Goal: Task Accomplishment & Management: Manage account settings

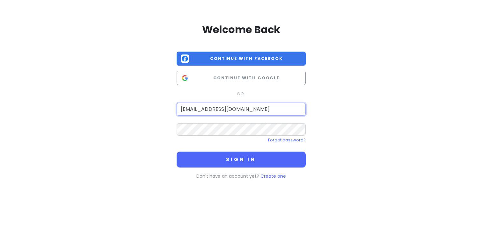
type input "[EMAIL_ADDRESS][DOMAIN_NAME]"
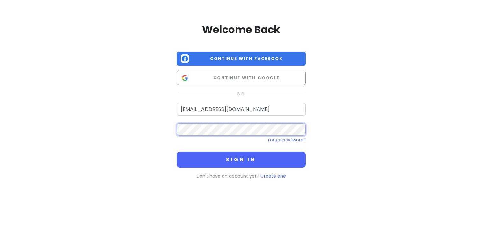
click at [177, 152] on button "Sign in" at bounding box center [241, 160] width 129 height 16
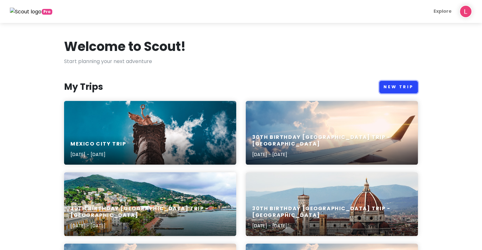
click at [399, 86] on link "New Trip" at bounding box center [398, 87] width 39 height 12
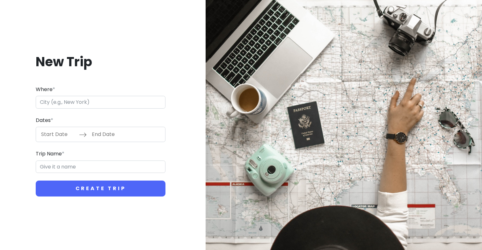
type input "C"
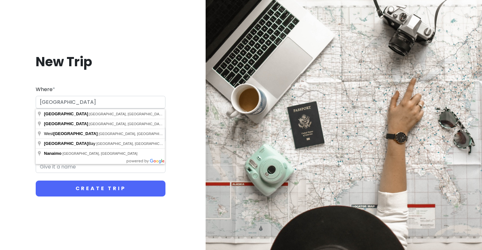
type input "[GEOGRAPHIC_DATA], [GEOGRAPHIC_DATA], [GEOGRAPHIC_DATA]"
type input "Vancouver Trip"
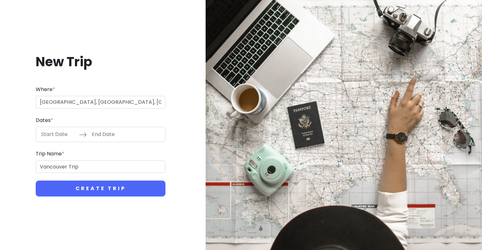
click at [59, 137] on input "Start Date" at bounding box center [58, 134] width 41 height 15
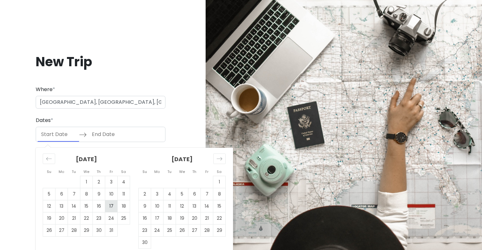
click at [107, 207] on td "17" at bounding box center [111, 206] width 12 height 12
type input "[DATE]"
click at [69, 218] on td "21" at bounding box center [74, 219] width 12 height 12
type input "[DATE]"
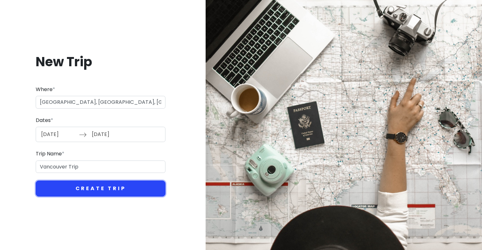
click at [85, 188] on button "Create Trip" at bounding box center [101, 189] width 130 height 16
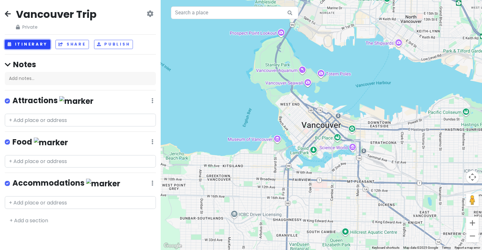
click at [32, 47] on button "Itinerary" at bounding box center [28, 44] width 46 height 9
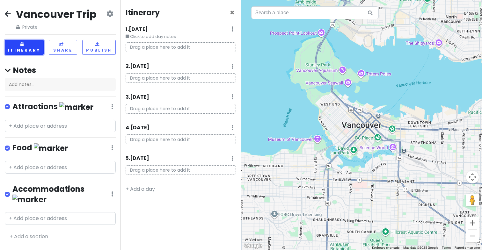
click at [32, 47] on button "Itinerary" at bounding box center [24, 47] width 39 height 15
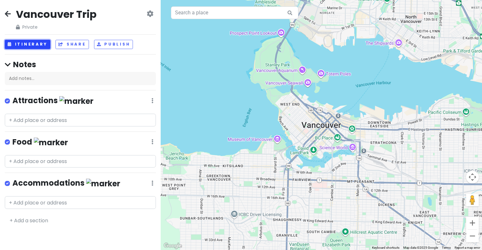
click at [31, 47] on button "Itinerary" at bounding box center [28, 44] width 46 height 9
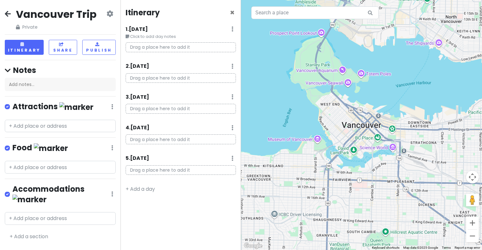
click at [163, 48] on p "Drag a place here to add it" at bounding box center [181, 47] width 110 height 10
click at [150, 39] on small "Click to add day notes" at bounding box center [181, 36] width 110 height 6
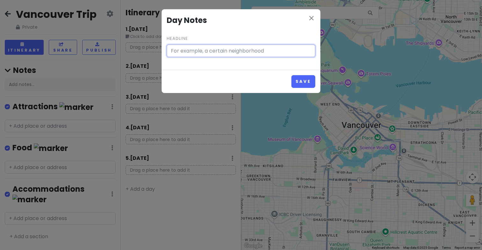
type input "Click to add day notes"
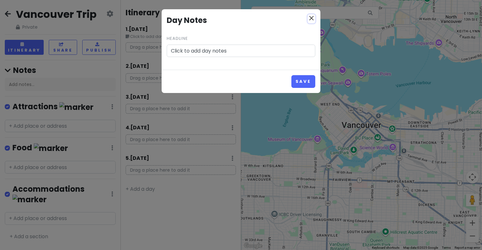
click at [308, 19] on icon "close" at bounding box center [312, 18] width 8 height 8
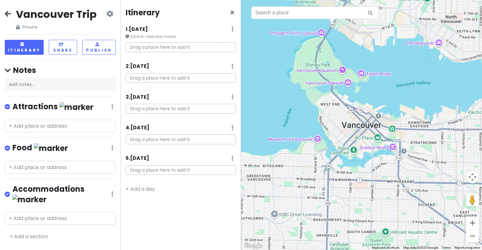
click at [179, 51] on p "Drag a place here to add it" at bounding box center [181, 47] width 110 height 10
click at [171, 48] on p "Drag a place here to add it" at bounding box center [181, 47] width 110 height 10
click at [144, 48] on p "Drag a place here to add it" at bounding box center [181, 47] width 110 height 10
click at [152, 37] on small "Click to add day notes" at bounding box center [181, 36] width 110 height 6
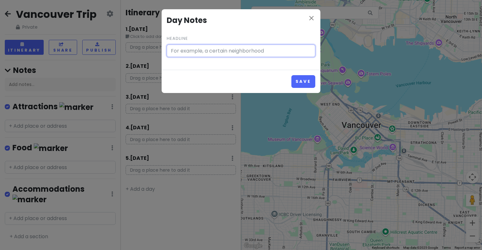
type input "Click to add day notes"
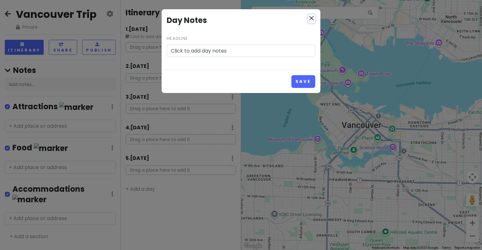
click at [311, 20] on icon "close" at bounding box center [312, 18] width 8 height 8
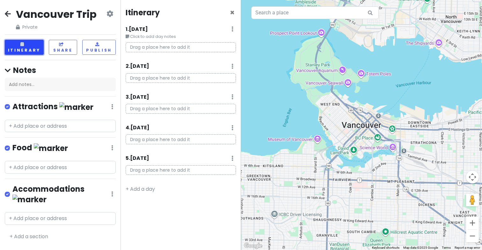
click at [25, 46] on icon at bounding box center [22, 44] width 5 height 4
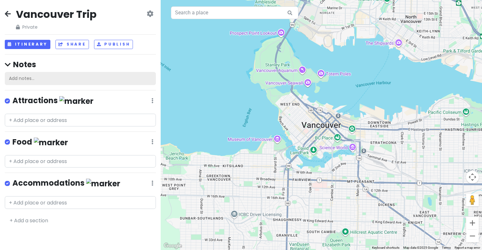
click at [31, 82] on div "Add notes..." at bounding box center [80, 78] width 151 height 13
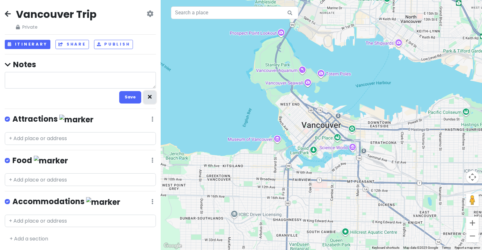
click at [149, 98] on icon "button" at bounding box center [150, 97] width 4 height 4
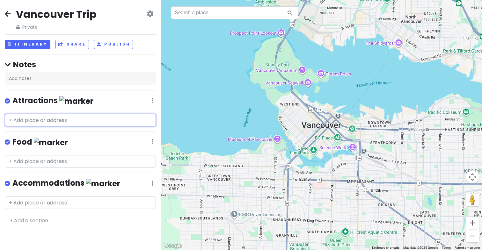
click at [74, 122] on input "text" at bounding box center [80, 120] width 151 height 13
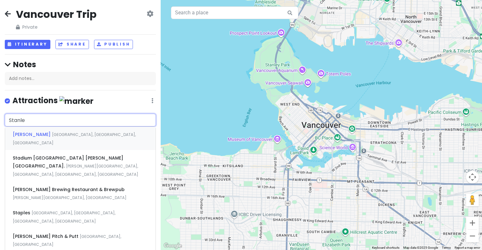
type input "[PERSON_NAME]"
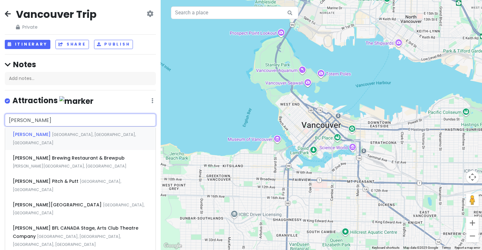
click at [75, 134] on span "[GEOGRAPHIC_DATA], [GEOGRAPHIC_DATA], [GEOGRAPHIC_DATA]" at bounding box center [74, 139] width 123 height 14
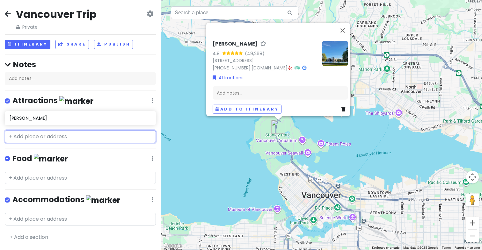
click at [47, 136] on input "text" at bounding box center [80, 136] width 151 height 13
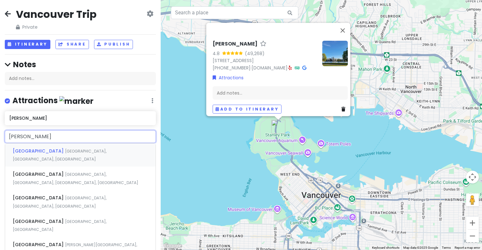
type input "[GEOGRAPHIC_DATA]"
click at [34, 148] on span "[GEOGRAPHIC_DATA]" at bounding box center [39, 151] width 52 height 6
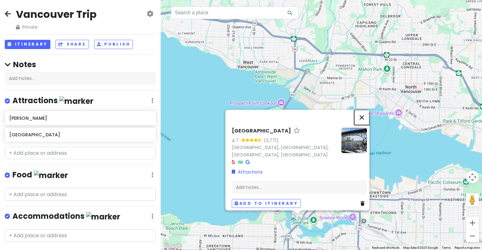
click at [368, 123] on button "Close" at bounding box center [361, 117] width 15 height 15
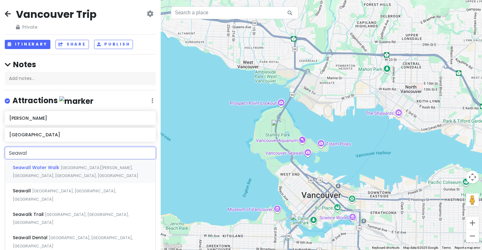
type input "Seawall"
click at [43, 164] on span "Seawall Water Walk" at bounding box center [37, 167] width 48 height 6
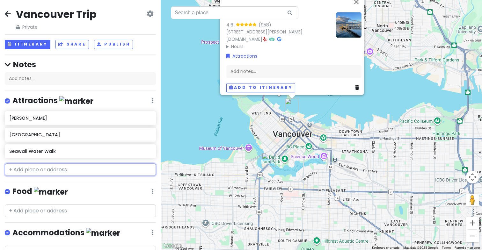
click at [61, 171] on input "text" at bounding box center [80, 169] width 151 height 13
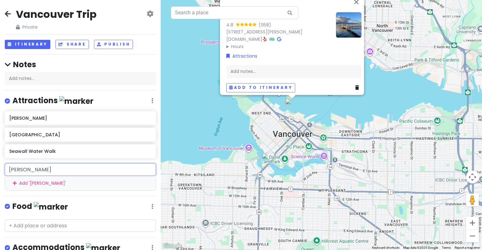
type input "West"
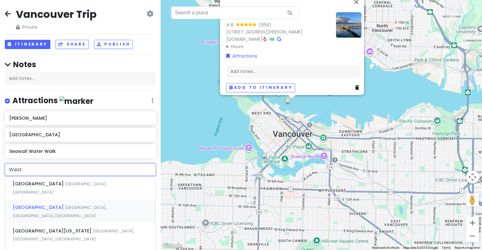
click at [41, 205] on span "[GEOGRAPHIC_DATA], [GEOGRAPHIC_DATA], [GEOGRAPHIC_DATA]" at bounding box center [60, 212] width 94 height 14
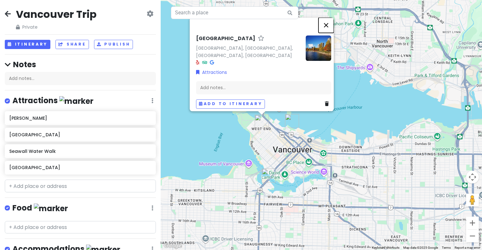
click at [330, 26] on button "Close" at bounding box center [325, 25] width 15 height 15
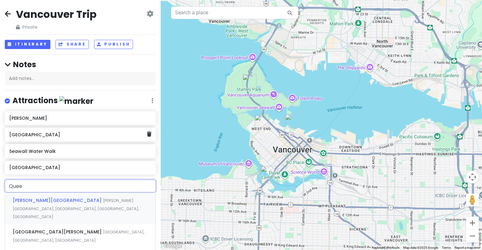
type input "Queen"
click at [57, 224] on div "[GEOGRAPHIC_DATA][PERSON_NAME], [GEOGRAPHIC_DATA], [GEOGRAPHIC_DATA]" at bounding box center [80, 236] width 150 height 24
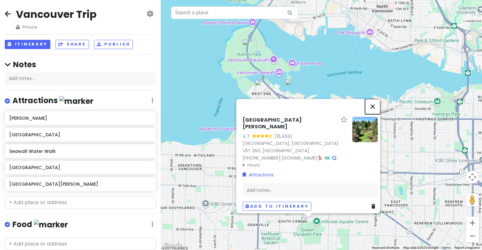
click at [372, 114] on button "Close" at bounding box center [372, 106] width 15 height 15
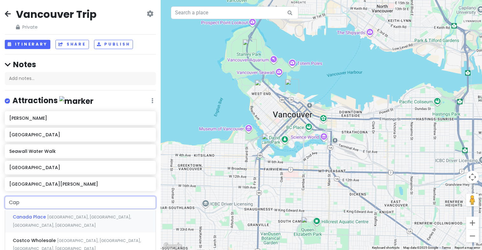
type input "Capi"
click at [34, 233] on div "[GEOGRAPHIC_DATA] [GEOGRAPHIC_DATA], [GEOGRAPHIC_DATA], [GEOGRAPHIC_DATA]" at bounding box center [80, 245] width 150 height 24
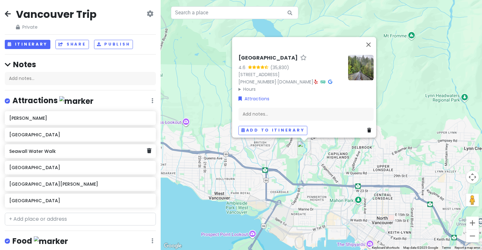
click at [78, 151] on h6 "Seawall Water Walk" at bounding box center [77, 152] width 137 height 6
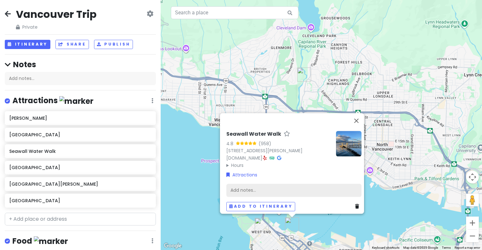
click at [277, 184] on div "Add notes..." at bounding box center [293, 190] width 135 height 13
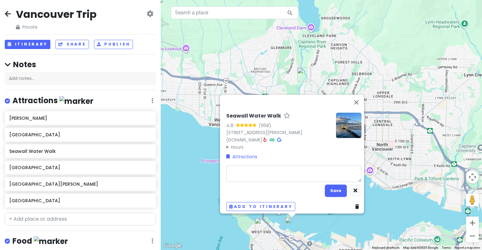
type textarea "x"
type textarea "B"
type textarea "x"
type textarea "Bi"
type textarea "x"
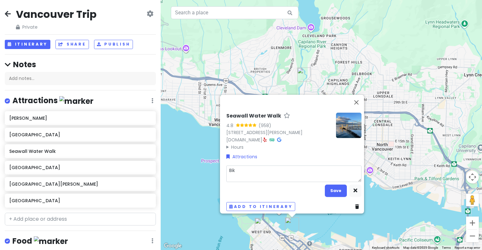
type textarea "Bike"
type textarea "x"
type textarea "Bike"
type textarea "x"
type textarea "Bike th"
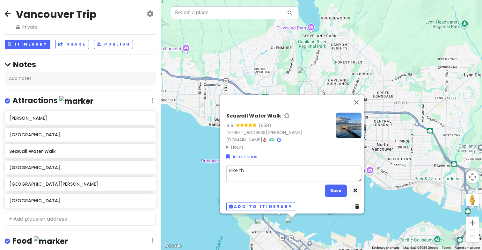
type textarea "x"
type textarea "Bike thi"
type textarea "x"
type textarea "Bike this"
type textarea "x"
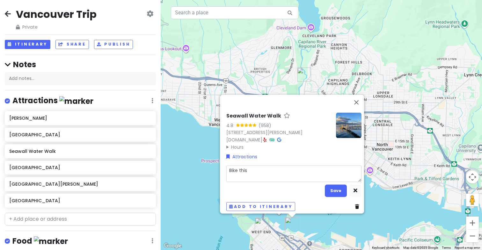
type textarea "Bike thi"
type textarea "x"
type textarea "Bike th"
type textarea "x"
type textarea "Bike t"
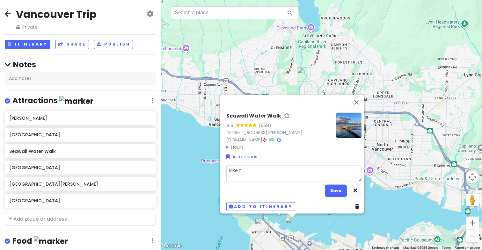
type textarea "x"
type textarea "Bike"
type textarea "x"
type textarea "Bike"
type textarea "x"
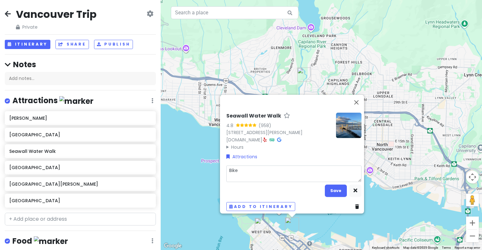
type textarea "Bik"
type textarea "x"
type textarea "Bi"
type textarea "x"
type textarea "B"
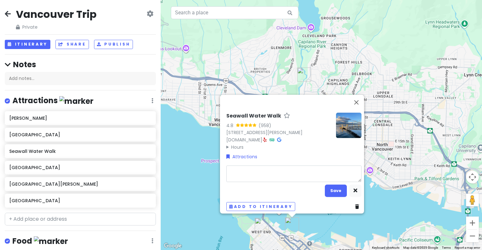
type textarea "T"
type textarea "x"
type textarea "Ta"
type textarea "x"
type textarea "Tak"
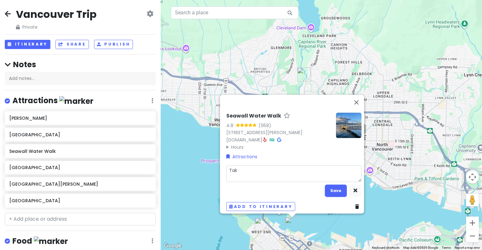
type textarea "x"
type textarea "Take"
type textarea "x"
type textarea "Take"
type textarea "x"
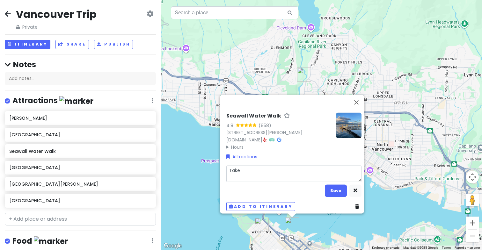
type textarea "Take a"
type textarea "x"
type textarea "Take"
type textarea "x"
type textarea "Take"
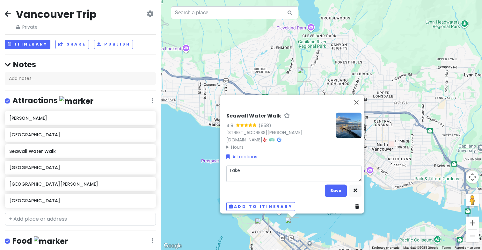
type textarea "x"
type textarea "Tak"
type textarea "x"
type textarea "Ta"
type textarea "x"
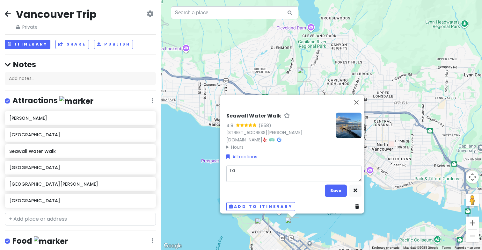
type textarea "T"
type textarea "x"
type textarea "E"
type textarea "x"
type textarea "Ev"
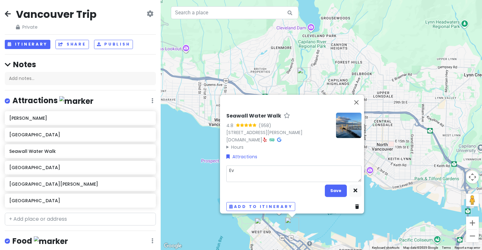
type textarea "x"
type textarea "Eve"
type textarea "x"
type textarea "Ever"
type textarea "x"
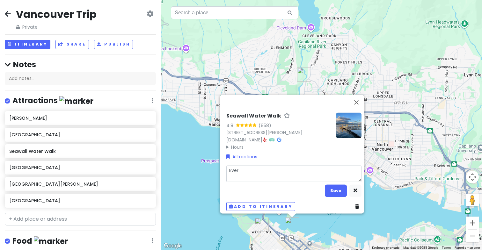
type textarea "Every"
type textarea "x"
type textarea "Everyo"
type textarea "x"
type textarea "Everyon"
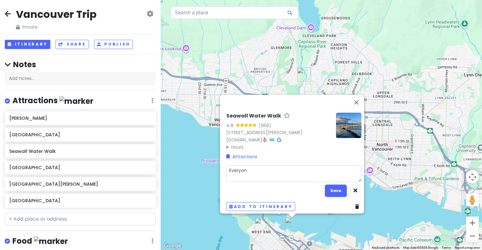
type textarea "x"
type textarea "Everyone"
type textarea "x"
type textarea "Everyone"
type textarea "x"
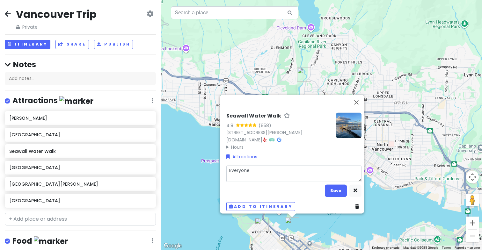
type textarea "Everyone s"
type textarea "x"
type textarea "Everyone sa"
type textarea "x"
type textarea "Everyone say"
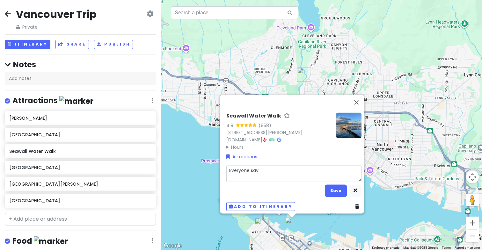
type textarea "x"
type textarea "Everyone says"
type textarea "x"
type textarea "Everyone says"
type textarea "x"
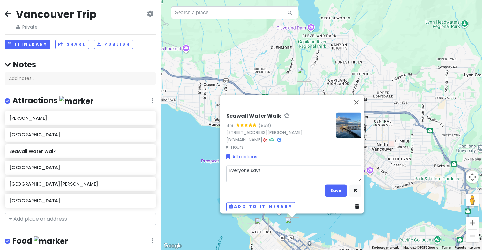
type textarea "Everyone says t"
type textarea "x"
type textarea "Everyone says ta"
type textarea "x"
type textarea "Everyone says tak"
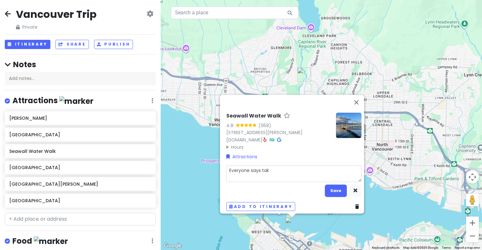
type textarea "x"
type textarea "Everyone says take"
type textarea "x"
type textarea "Everyone says take"
type textarea "x"
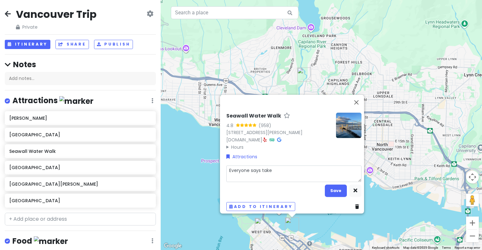
type textarea "Everyone says take a"
type textarea "x"
type textarea "Everyone says take a"
type textarea "x"
type textarea "Everyone says take a b"
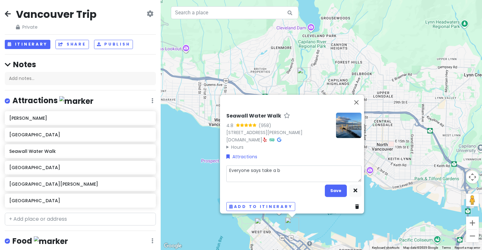
type textarea "x"
type textarea "Everyone says take a bie"
type textarea "x"
type textarea "Everyone says take a [PERSON_NAME]"
type textarea "x"
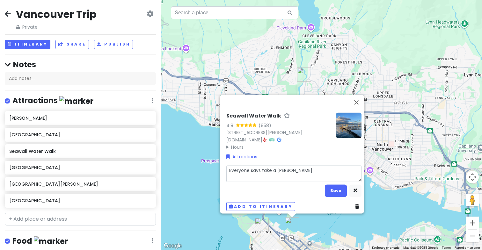
type textarea "Everyone says take a bie"
type textarea "x"
type textarea "Everyone says take a bi"
type textarea "x"
type textarea "Everyone says take a bik"
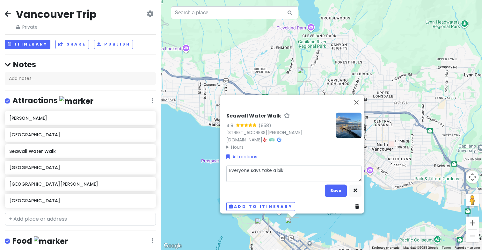
type textarea "x"
type textarea "Everyone says take a bike"
click at [340, 191] on button "Save" at bounding box center [336, 191] width 22 height 12
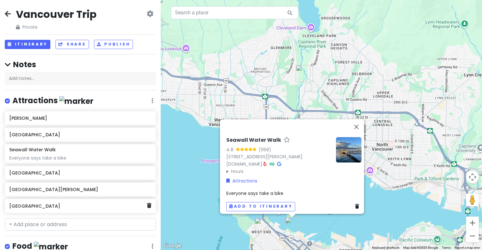
click at [95, 208] on h6 "[GEOGRAPHIC_DATA]" at bounding box center [77, 206] width 137 height 6
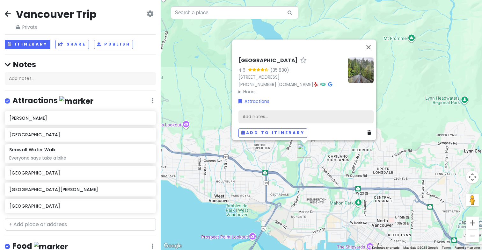
click at [266, 114] on div "Add notes..." at bounding box center [305, 116] width 135 height 13
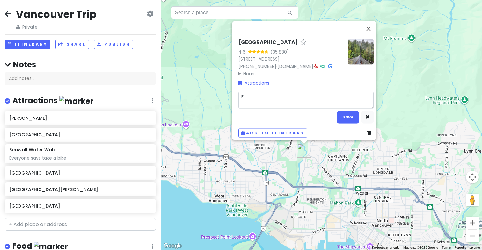
type textarea "x"
type textarea "Fr"
type textarea "x"
type textarea "Fre"
type textarea "x"
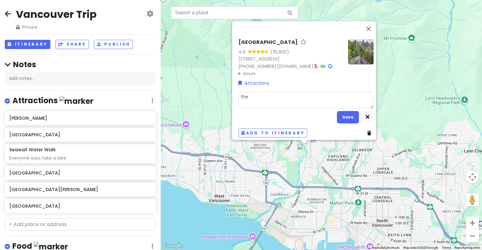
type textarea "Free"
type textarea "x"
type textarea "Free b"
type textarea "x"
type textarea "Free bu"
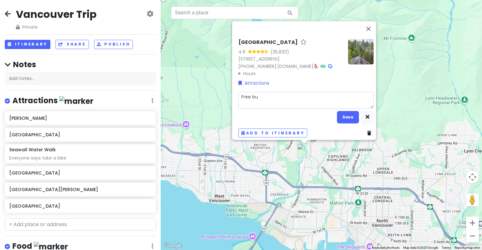
type textarea "x"
type textarea "Free bus"
type textarea "x"
type textarea "Free bus"
type textarea "x"
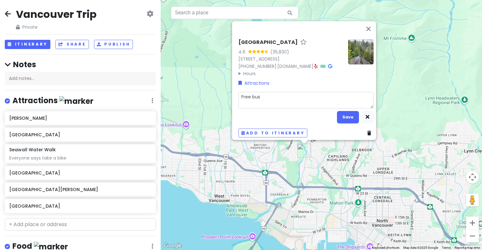
type textarea "Free bus f"
type textarea "x"
type textarea "Free bus fr"
type textarea "x"
type textarea "Free bus fro"
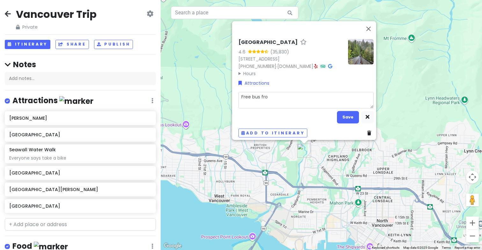
type textarea "x"
type textarea "Free bus from"
type textarea "x"
type textarea "Free bus from"
type textarea "x"
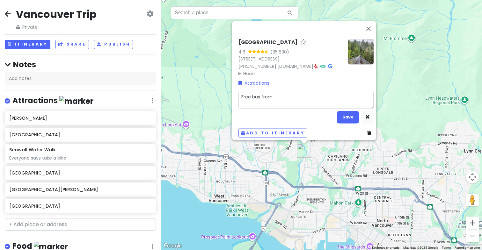
type textarea "Free bus from C"
type textarea "x"
type textarea "Free bus from Ca"
type textarea "x"
type textarea "Free bus from [GEOGRAPHIC_DATA]"
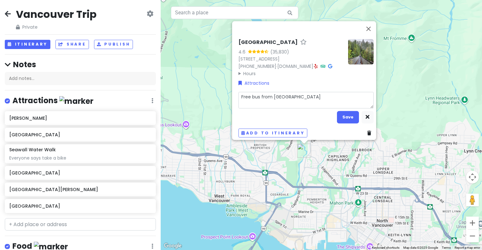
type textarea "x"
type textarea "Free bus from Can"
type textarea "x"
type textarea "Free bus from [GEOGRAPHIC_DATA]"
type textarea "x"
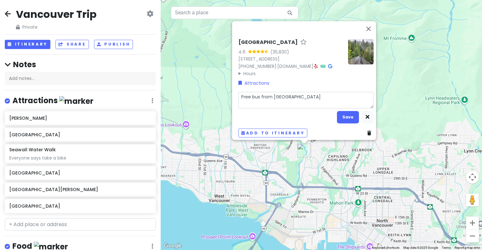
type textarea "Free bus from [GEOGRAPHIC_DATA]"
type textarea "x"
type textarea "Free bus from [GEOGRAPHIC_DATA]"
type textarea "x"
type textarea "Free bus from [GEOGRAPHIC_DATA]"
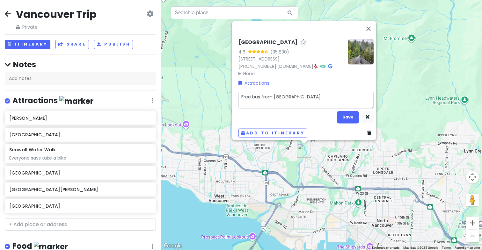
type textarea "x"
type textarea "Free bus from [GEOGRAPHIC_DATA] P"
type textarea "x"
type textarea "Free bus from [GEOGRAPHIC_DATA] Pl"
type textarea "x"
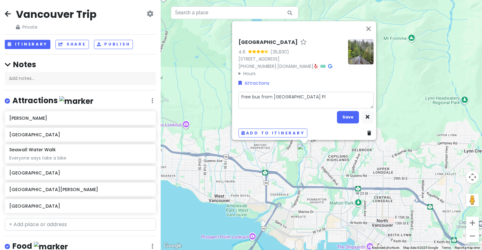
type textarea "Free bus from [GEOGRAPHIC_DATA] Pla"
type textarea "x"
type textarea "Free bus from [GEOGRAPHIC_DATA] Plac"
type textarea "x"
type textarea "Free bus from [GEOGRAPHIC_DATA]"
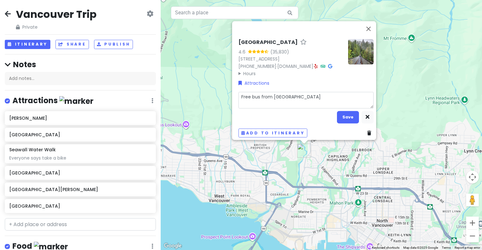
click at [345, 123] on div "[GEOGRAPHIC_DATA] 4.6 (35,830) [STREET_ADDRESS] [PHONE_NUMBER] · [DOMAIN_NAME] …" at bounding box center [306, 88] width 140 height 104
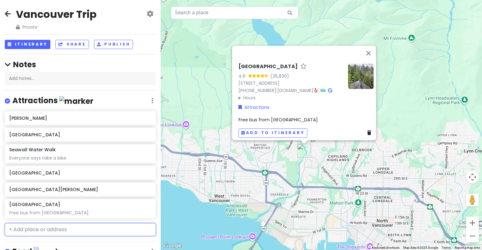
click at [62, 231] on input "text" at bounding box center [80, 229] width 151 height 13
type input "Whistler"
click at [56, 242] on div "Whistler [GEOGRAPHIC_DATA], [GEOGRAPHIC_DATA]" at bounding box center [80, 243] width 150 height 15
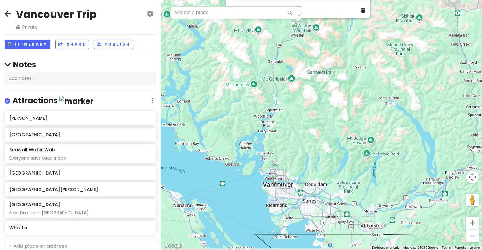
drag, startPoint x: 307, startPoint y: 227, endPoint x: 305, endPoint y: 119, distance: 107.4
click at [305, 119] on div "Whistler Whistler, BC V8E, [GEOGRAPHIC_DATA] [DOMAIN_NAME] · Attractions Add no…" at bounding box center [321, 125] width 321 height 250
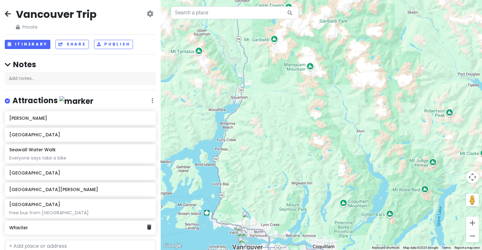
click at [47, 234] on div "Whistler" at bounding box center [80, 228] width 151 height 14
click at [71, 232] on div "Whistler" at bounding box center [80, 228] width 151 height 14
click at [20, 229] on h6 "Whistler" at bounding box center [77, 228] width 137 height 6
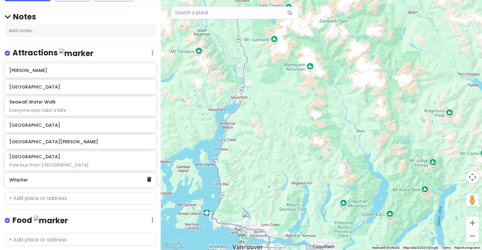
scroll to position [49, 0]
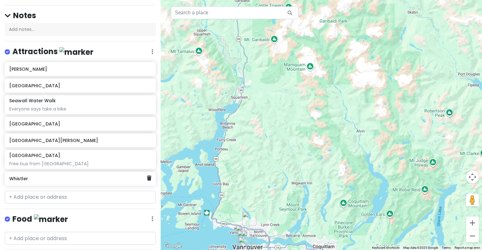
click at [19, 176] on h6 "Whistler" at bounding box center [77, 179] width 137 height 6
click at [99, 180] on h6 "Whistler" at bounding box center [77, 179] width 137 height 6
click at [82, 68] on h6 "[PERSON_NAME]" at bounding box center [77, 69] width 137 height 6
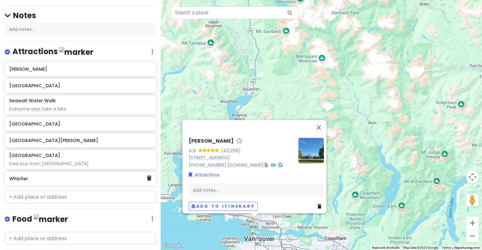
click at [48, 177] on h6 "Whistler" at bounding box center [77, 179] width 137 height 6
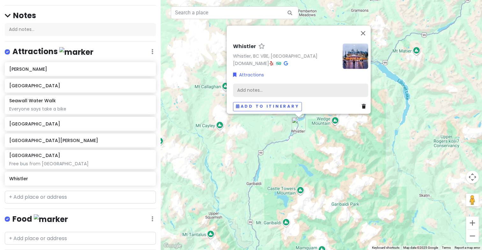
click at [251, 86] on div "Add notes..." at bounding box center [300, 89] width 135 height 13
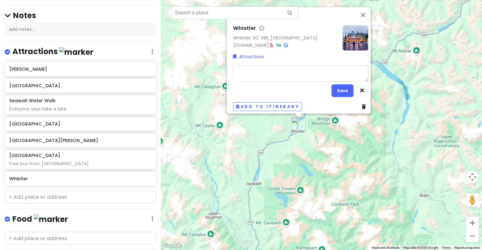
type textarea "x"
type textarea "E"
type textarea "x"
type textarea "Ep"
type textarea "x"
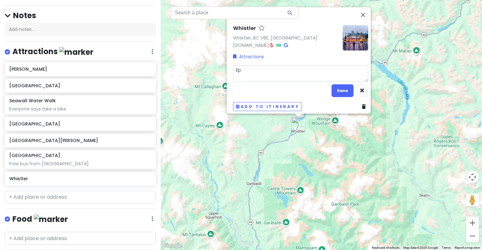
type textarea "Epi"
type textarea "x"
type textarea "Epic"
type textarea "x"
type textarea "Epic"
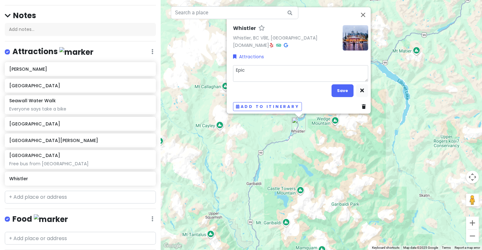
type textarea "x"
type textarea "Epic R"
type textarea "x"
type textarea "Epic Ri"
type textarea "x"
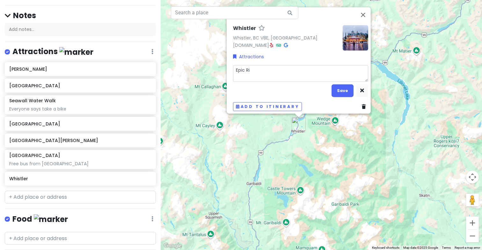
type textarea "Epic Rid"
type textarea "x"
type textarea "Epic Ride"
type textarea "x"
type textarea "Epic Rides"
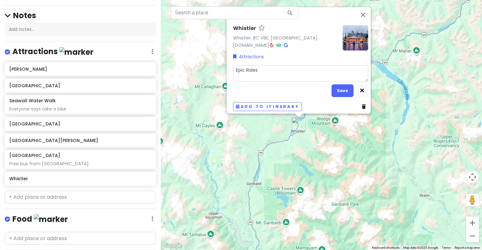
type textarea "x"
type textarea "Epic Rides"
type textarea "x"
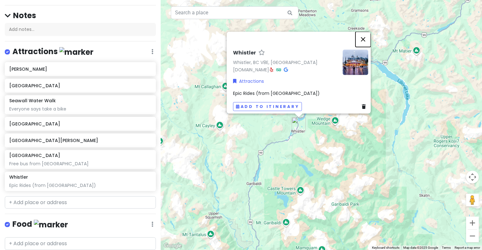
click at [369, 37] on button "Close" at bounding box center [362, 39] width 15 height 15
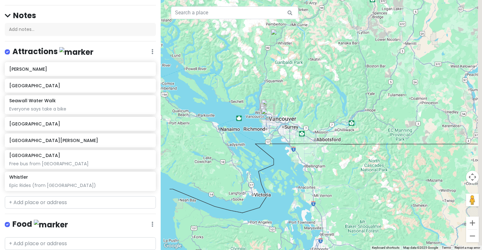
drag, startPoint x: 363, startPoint y: 191, endPoint x: 307, endPoint y: 83, distance: 121.6
click at [307, 83] on div at bounding box center [321, 125] width 321 height 250
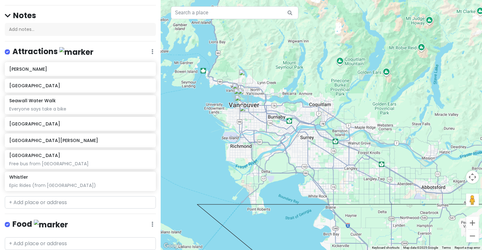
drag, startPoint x: 244, startPoint y: 84, endPoint x: 283, endPoint y: 99, distance: 41.4
click at [283, 99] on div at bounding box center [321, 125] width 321 height 250
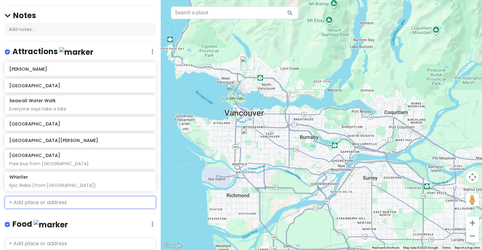
click at [54, 201] on input "text" at bounding box center [80, 202] width 151 height 13
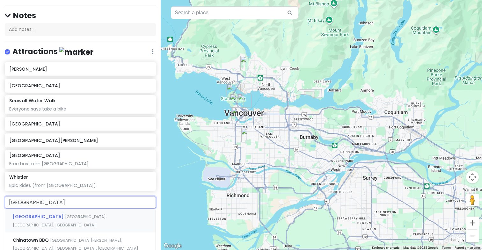
click at [50, 213] on div "[GEOGRAPHIC_DATA] [GEOGRAPHIC_DATA], [GEOGRAPHIC_DATA], [GEOGRAPHIC_DATA]" at bounding box center [80, 221] width 150 height 24
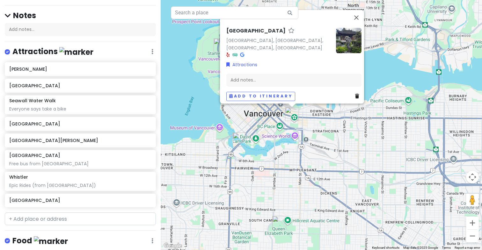
drag, startPoint x: 311, startPoint y: 101, endPoint x: 276, endPoint y: 128, distance: 44.6
click at [276, 128] on div "[GEOGRAPHIC_DATA] [GEOGRAPHIC_DATA], [GEOGRAPHIC_DATA], [GEOGRAPHIC_DATA], [GEO…" at bounding box center [321, 125] width 321 height 250
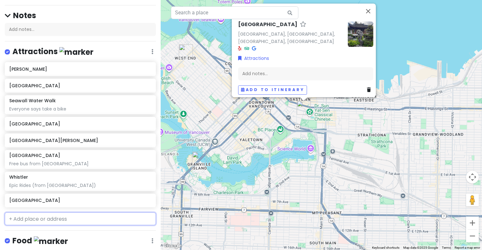
click at [42, 221] on input "text" at bounding box center [80, 219] width 151 height 13
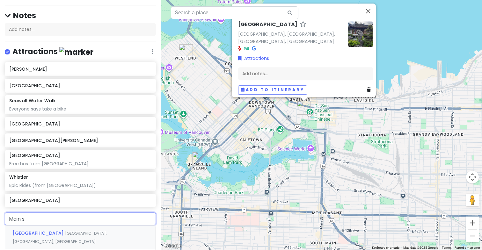
click at [37, 233] on span "[GEOGRAPHIC_DATA]" at bounding box center [39, 233] width 52 height 6
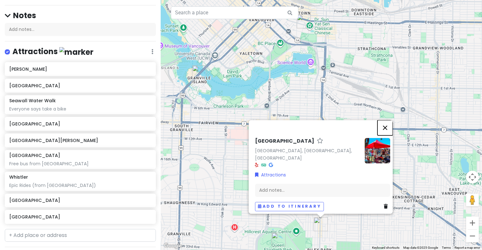
click at [388, 126] on button "Close" at bounding box center [384, 127] width 15 height 15
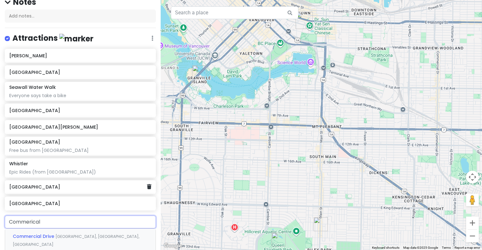
scroll to position [67, 0]
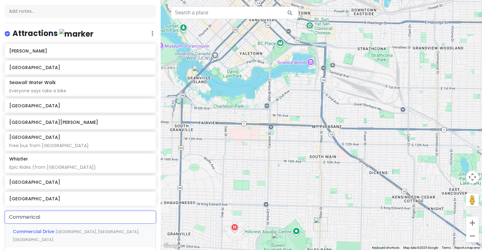
click at [46, 227] on div "[GEOGRAPHIC_DATA], [GEOGRAPHIC_DATA]" at bounding box center [80, 236] width 150 height 24
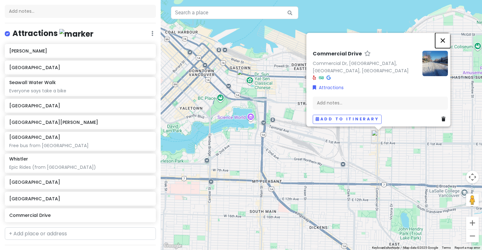
click at [448, 39] on button "Close" at bounding box center [442, 40] width 15 height 15
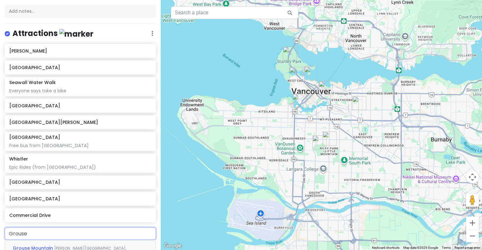
click at [43, 245] on span "Grouse Mountain" at bounding box center [33, 248] width 41 height 6
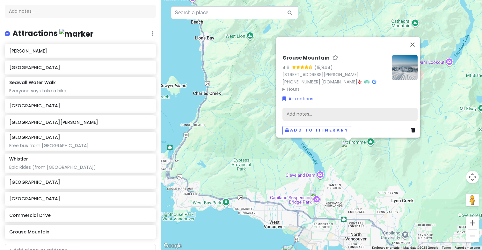
click at [330, 112] on div "Add notes..." at bounding box center [349, 113] width 135 height 13
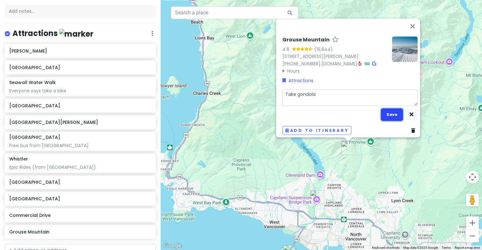
click at [384, 115] on button "Save" at bounding box center [392, 114] width 22 height 12
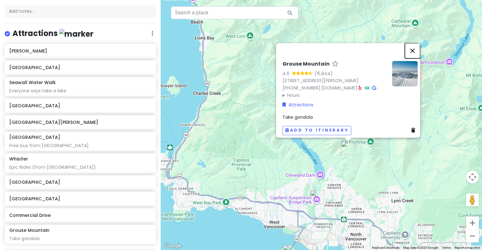
click at [417, 43] on button "Close" at bounding box center [412, 50] width 15 height 15
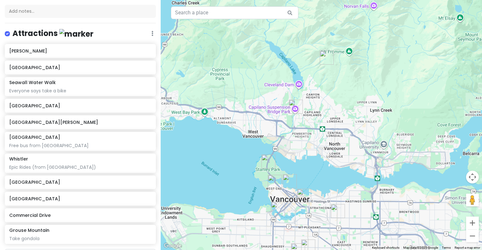
drag, startPoint x: 382, startPoint y: 202, endPoint x: 358, endPoint y: 106, distance: 98.8
click at [359, 106] on div at bounding box center [321, 125] width 321 height 250
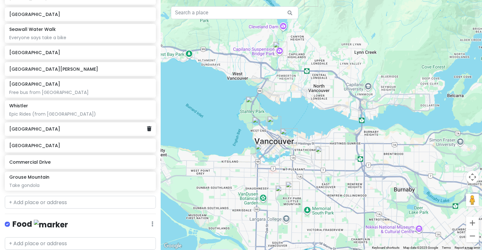
scroll to position [152, 0]
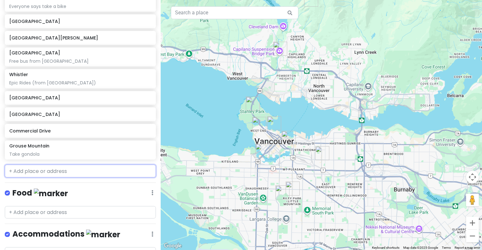
click at [40, 173] on input "text" at bounding box center [80, 171] width 151 height 13
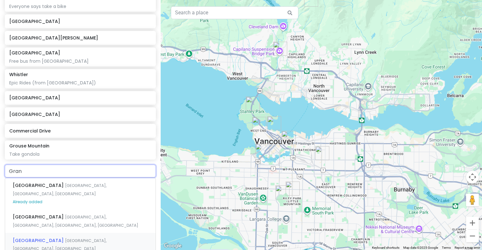
click at [44, 237] on span "[GEOGRAPHIC_DATA]" at bounding box center [39, 240] width 52 height 6
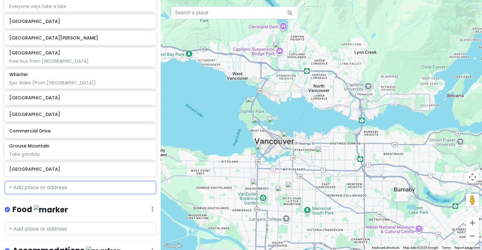
scroll to position [168, 0]
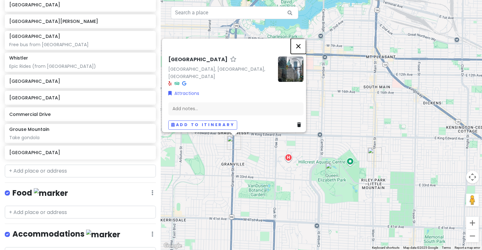
click at [302, 48] on button "Close" at bounding box center [298, 46] width 15 height 15
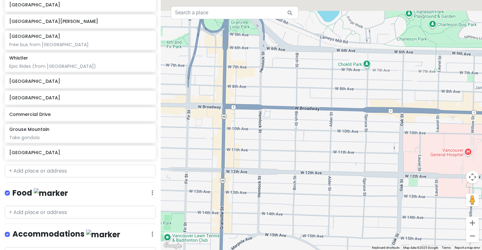
drag, startPoint x: 241, startPoint y: 63, endPoint x: 247, endPoint y: 165, distance: 101.9
click at [247, 165] on div at bounding box center [321, 125] width 321 height 250
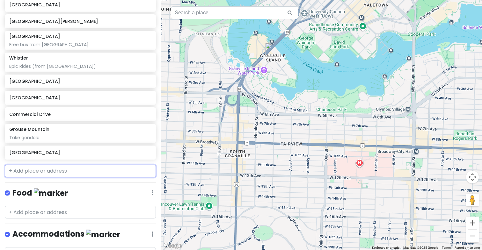
click at [61, 171] on input "text" at bounding box center [80, 171] width 151 height 13
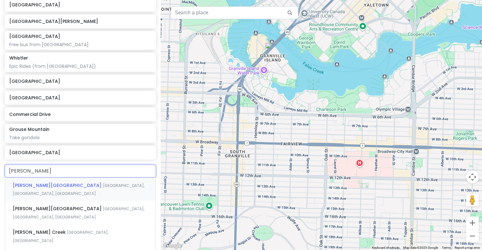
click at [70, 188] on div "[PERSON_NAME][GEOGRAPHIC_DATA], [GEOGRAPHIC_DATA], [GEOGRAPHIC_DATA]" at bounding box center [80, 190] width 150 height 24
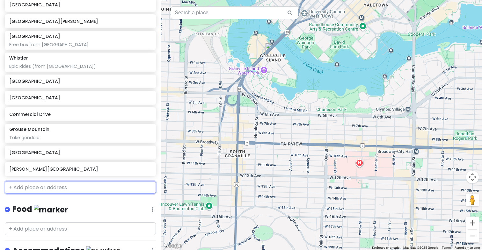
scroll to position [185, 0]
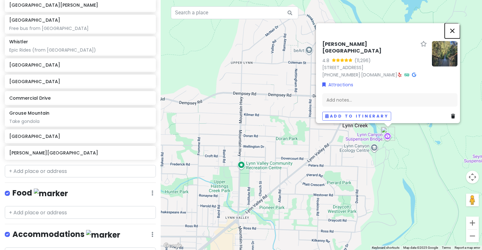
click at [452, 23] on button "Close" at bounding box center [452, 30] width 15 height 15
